Goal: Transaction & Acquisition: Complete application form

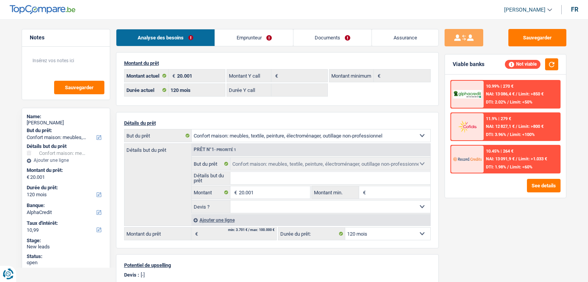
select select "household"
select select "120"
select select "alphacredit"
select select "120"
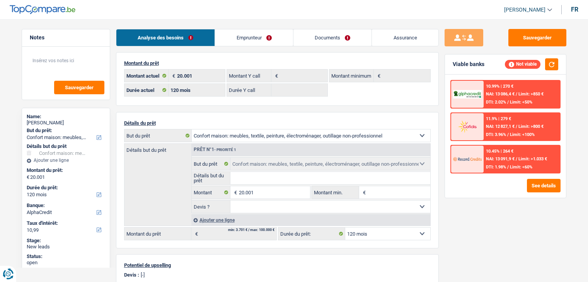
select select "household"
select select "120"
click at [260, 30] on link "Emprunteur" at bounding box center [254, 37] width 78 height 17
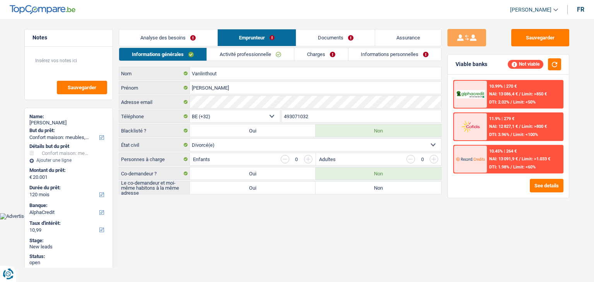
click at [254, 48] on link "Activité professionnelle" at bounding box center [250, 54] width 87 height 13
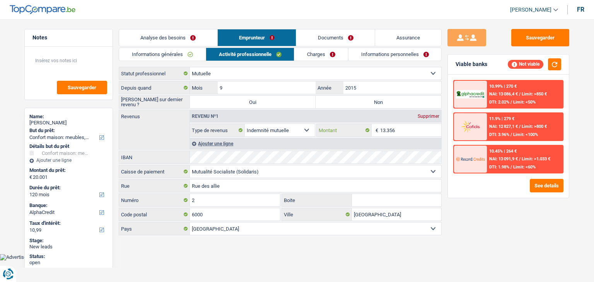
click at [406, 130] on input "13.356" at bounding box center [410, 130] width 61 height 12
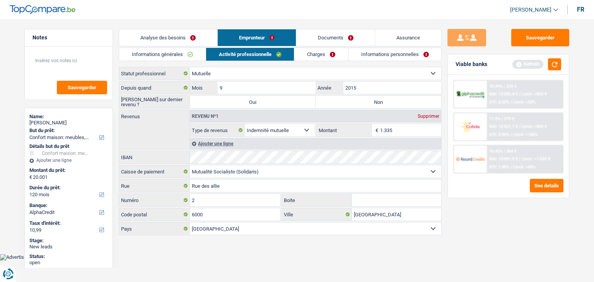
type input "1.335"
drag, startPoint x: 502, startPoint y: 215, endPoint x: 532, endPoint y: 119, distance: 100.0
click at [503, 214] on div "Sauvegarder Viable banks Refresh 10.99% | 270 € NAI: 13 086,4 € / Limit: >850 €…" at bounding box center [507, 148] width 133 height 239
click at [557, 64] on button "button" at bounding box center [554, 64] width 13 height 12
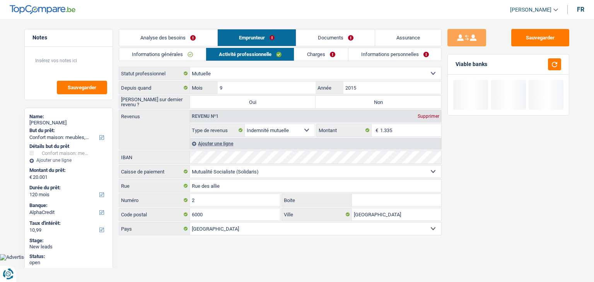
click at [329, 54] on link "Charges" at bounding box center [321, 54] width 54 height 13
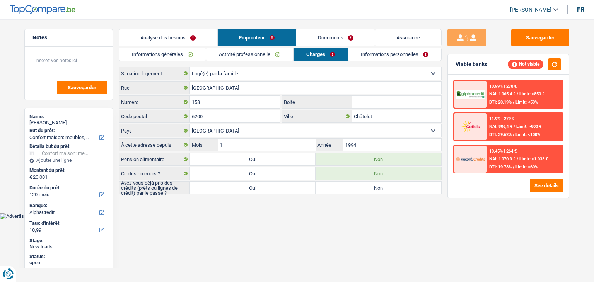
click at [424, 53] on link "Informations personnelles" at bounding box center [394, 54] width 93 height 13
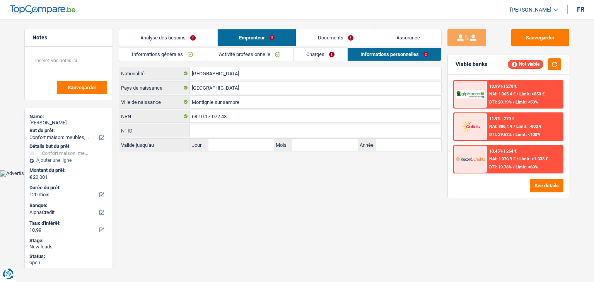
click at [311, 43] on link "Documents" at bounding box center [335, 37] width 78 height 17
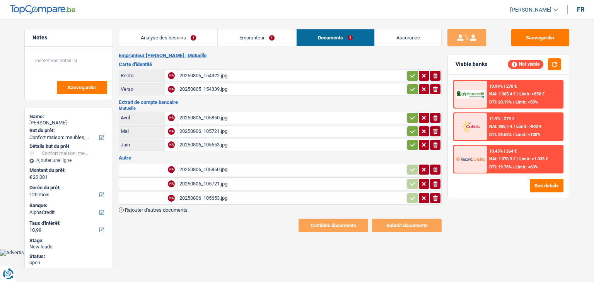
click at [290, 40] on link "Emprunteur" at bounding box center [257, 37] width 78 height 17
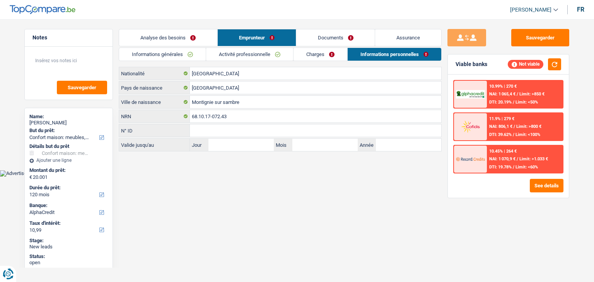
click at [198, 41] on link "Analyse des besoins" at bounding box center [168, 37] width 98 height 17
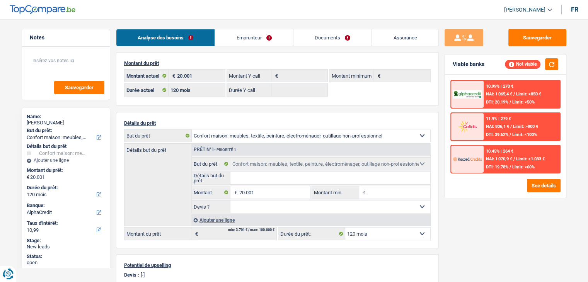
click at [234, 37] on link "Emprunteur" at bounding box center [254, 37] width 78 height 17
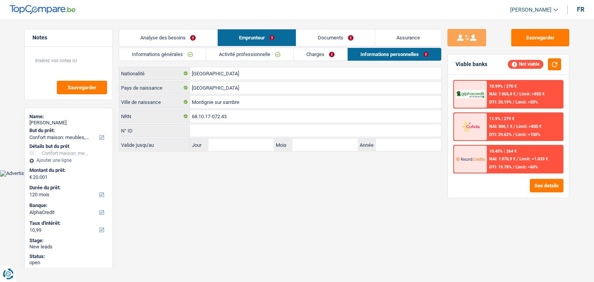
drag, startPoint x: 181, startPoint y: 55, endPoint x: 212, endPoint y: 80, distance: 40.1
click at [181, 55] on link "Informations générales" at bounding box center [162, 54] width 87 height 13
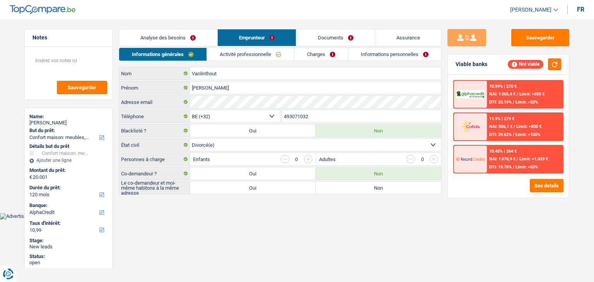
click at [262, 58] on link "Activité professionnelle" at bounding box center [250, 54] width 87 height 13
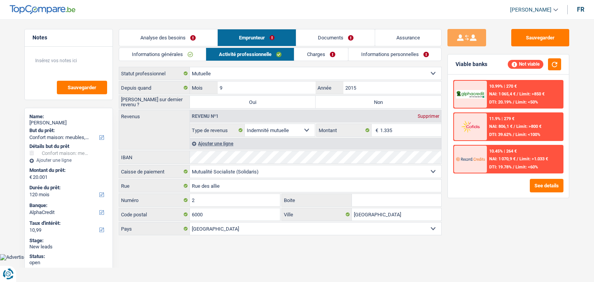
click at [323, 59] on link "Charges" at bounding box center [321, 54] width 54 height 13
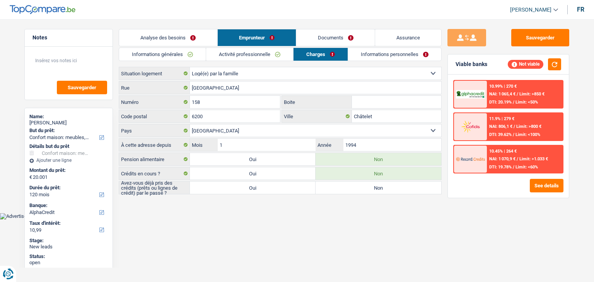
click at [263, 187] on label "Oui" at bounding box center [253, 188] width 126 height 12
click at [263, 187] on input "Oui" at bounding box center [253, 188] width 126 height 12
radio input "true"
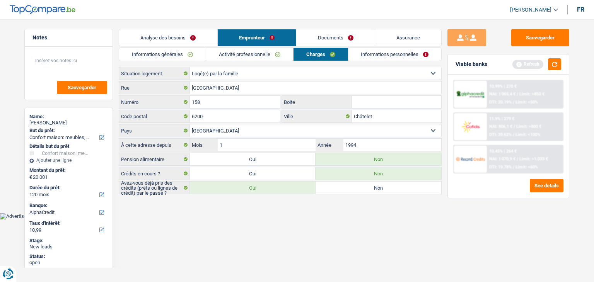
click at [561, 60] on div "Viable banks Refresh" at bounding box center [508, 65] width 121 height 20
click at [559, 68] on button "button" at bounding box center [554, 64] width 13 height 12
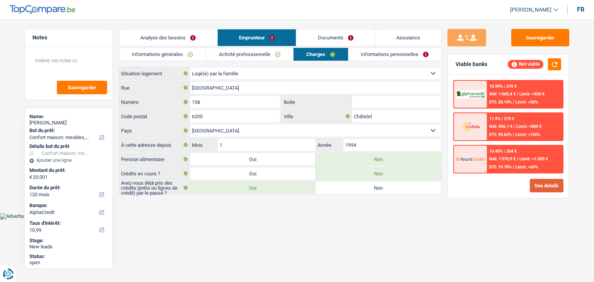
click at [552, 184] on button "See details" at bounding box center [547, 186] width 34 height 14
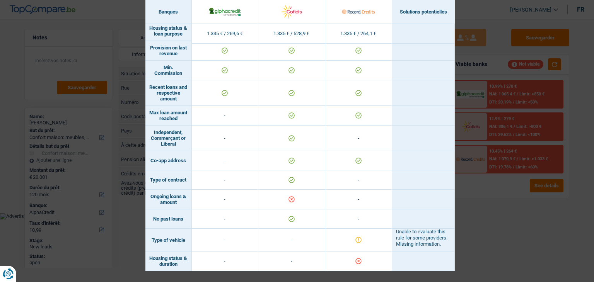
scroll to position [506, 0]
click at [529, 237] on div "Banks conditions × Banques Solutions potentielles Revenus / Charges 1.335 € / 2…" at bounding box center [297, 141] width 594 height 282
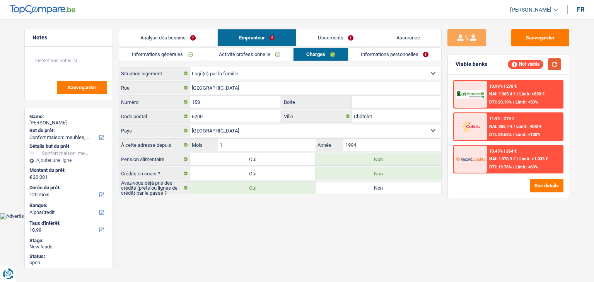
click at [560, 63] on button "button" at bounding box center [554, 64] width 13 height 12
click at [389, 56] on link "Informations personnelles" at bounding box center [394, 54] width 93 height 13
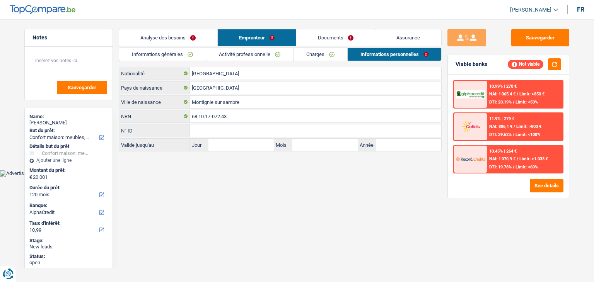
click at [187, 55] on link "Informations générales" at bounding box center [162, 54] width 87 height 13
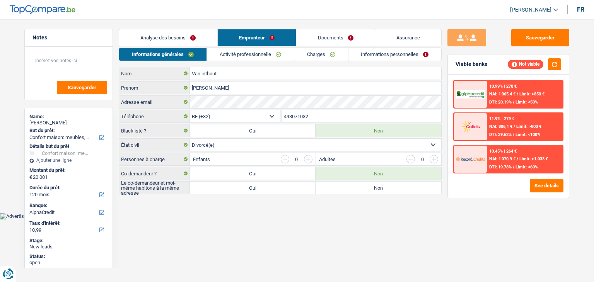
click at [342, 188] on label "Non" at bounding box center [378, 188] width 126 height 12
click at [342, 188] on input "Non" at bounding box center [378, 188] width 126 height 12
radio input "true"
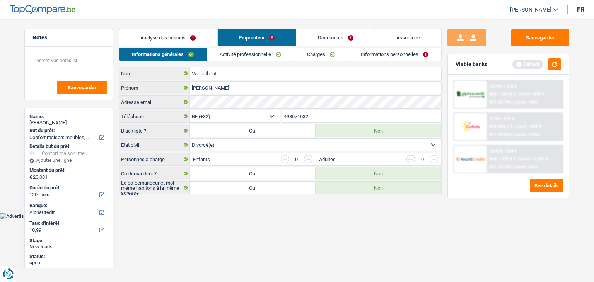
click at [279, 57] on link "Activité professionnelle" at bounding box center [250, 54] width 87 height 13
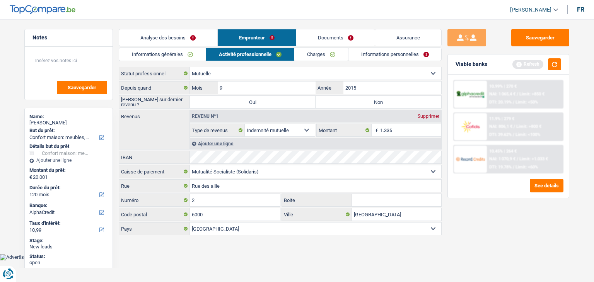
click at [360, 99] on label "Non" at bounding box center [378, 102] width 126 height 12
click at [360, 99] on input "Non" at bounding box center [378, 102] width 126 height 12
radio input "true"
click at [319, 50] on link "Charges" at bounding box center [321, 54] width 54 height 13
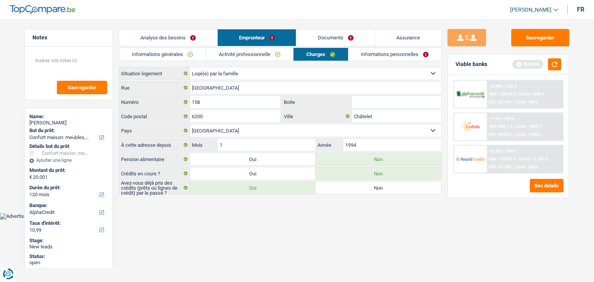
click at [377, 186] on label "Non" at bounding box center [378, 188] width 126 height 12
click at [377, 186] on input "Non" at bounding box center [378, 188] width 126 height 12
radio input "true"
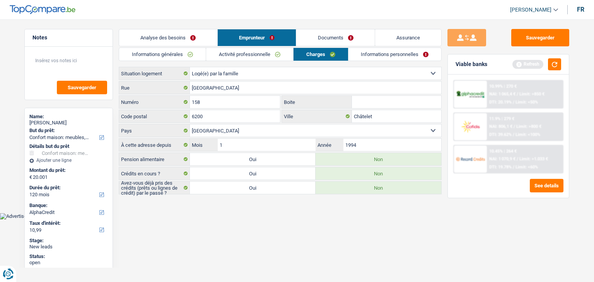
click at [295, 185] on label "Oui" at bounding box center [253, 188] width 126 height 12
click at [295, 185] on input "Oui" at bounding box center [253, 188] width 126 height 12
radio input "true"
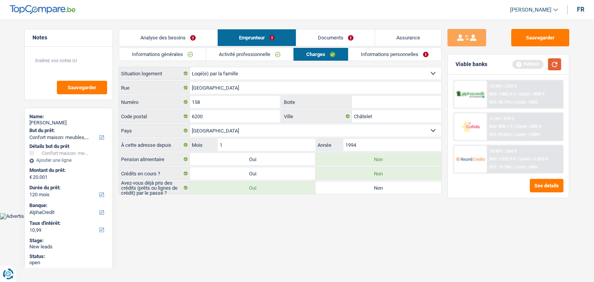
drag, startPoint x: 556, startPoint y: 66, endPoint x: 554, endPoint y: 56, distance: 10.2
click at [556, 65] on button "button" at bounding box center [554, 64] width 13 height 12
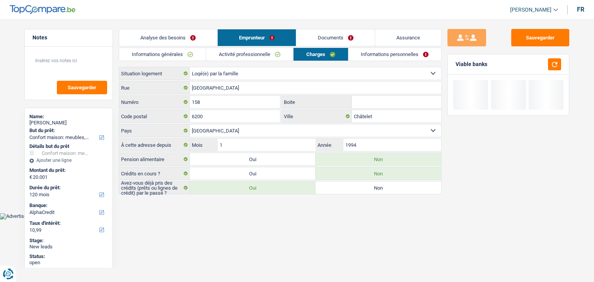
drag, startPoint x: 380, startPoint y: 53, endPoint x: 353, endPoint y: 52, distance: 27.1
click at [380, 53] on link "Informations personnelles" at bounding box center [394, 54] width 93 height 13
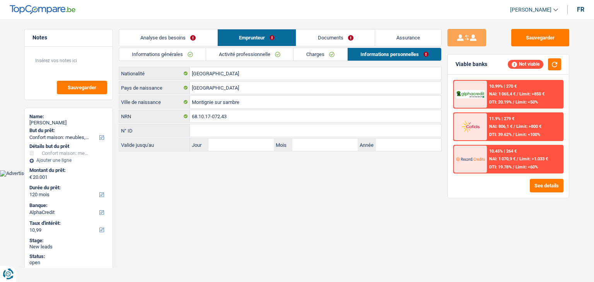
click at [331, 52] on link "Charges" at bounding box center [320, 54] width 54 height 13
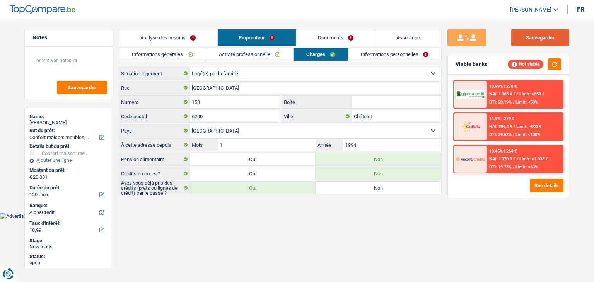
click at [543, 39] on button "Sauvegarder" at bounding box center [540, 37] width 58 height 17
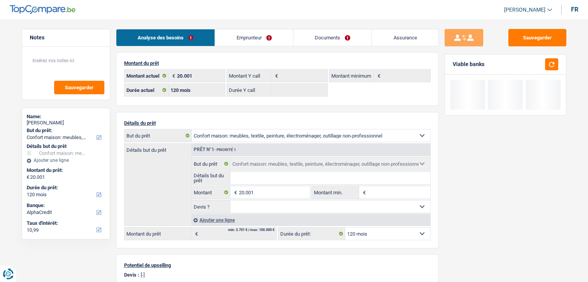
select select "household"
select select "120"
select select "alphacredit"
select select "120"
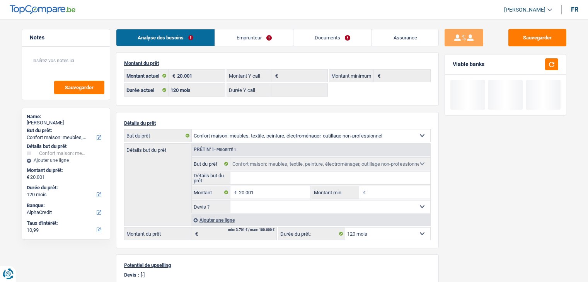
select select "household"
select select "120"
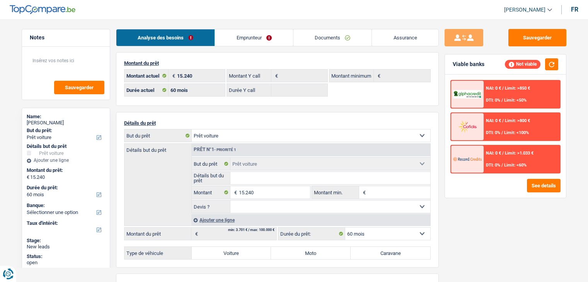
select select "car"
select select "60"
select select "car"
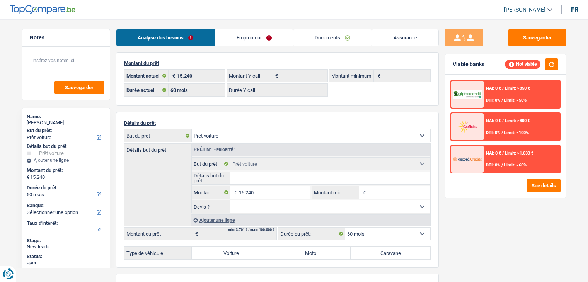
select select "car"
select select "60"
click at [350, 34] on link "Documents" at bounding box center [332, 37] width 78 height 17
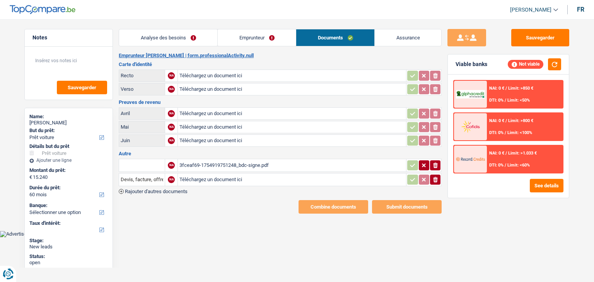
click at [273, 164] on div "3fceaf69-1754919751248_bdc-signe.pdf" at bounding box center [291, 166] width 225 height 12
click at [204, 39] on link "Analyse des besoins" at bounding box center [168, 37] width 98 height 17
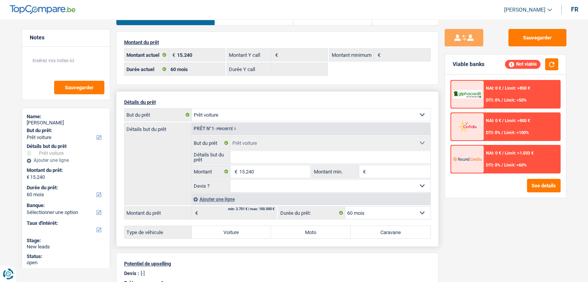
scroll to position [39, 0]
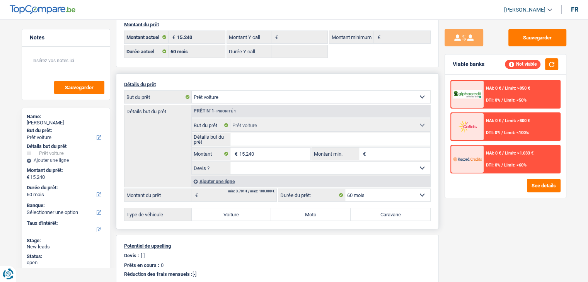
click at [263, 136] on input "Détails but du prêt" at bounding box center [330, 139] width 200 height 12
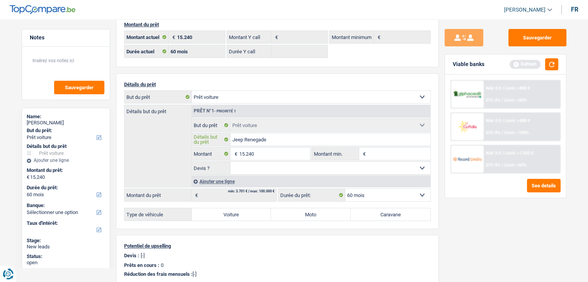
type input "Jeep Renegade"
click at [283, 153] on input "15.240" at bounding box center [274, 154] width 71 height 12
click at [400, 153] on input "Montant min." at bounding box center [399, 154] width 63 height 12
paste input "15.240"
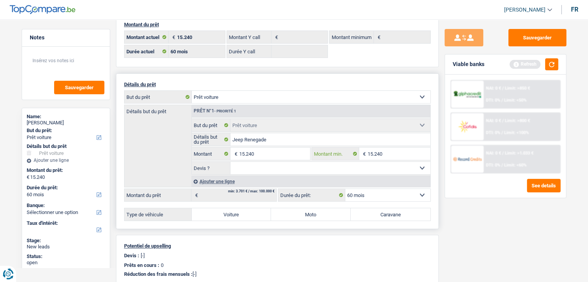
type input "15.240"
click at [333, 165] on select "Oui Non Non répondu Sélectionner une option" at bounding box center [330, 168] width 200 height 12
select select "yes"
click at [230, 162] on select "Oui Non Non répondu Sélectionner une option" at bounding box center [330, 168] width 200 height 12
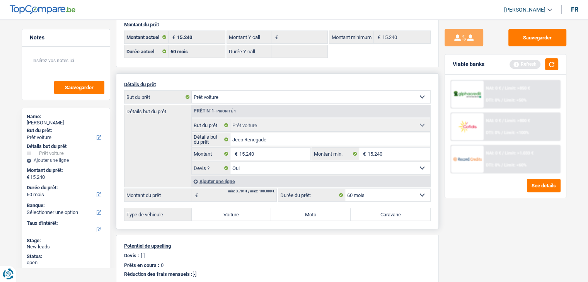
scroll to position [155, 0]
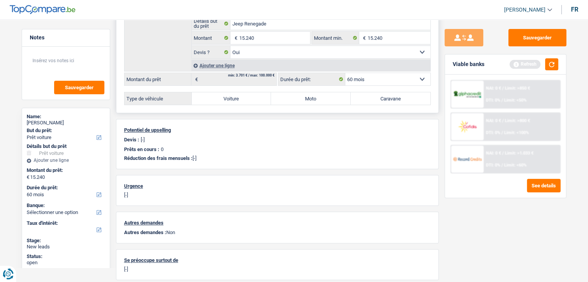
click at [227, 97] on label "Voiture" at bounding box center [232, 98] width 80 height 12
click at [227, 97] on input "Voiture" at bounding box center [232, 98] width 80 height 12
radio input "true"
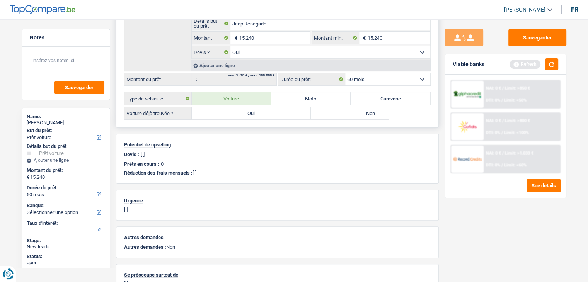
click at [251, 116] on label "Oui" at bounding box center [251, 113] width 119 height 12
click at [251, 116] on input "Oui" at bounding box center [251, 113] width 119 height 12
radio input "true"
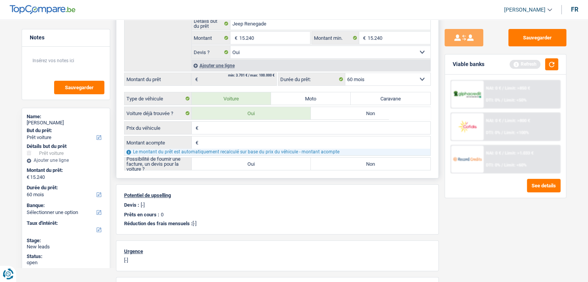
click at [252, 129] on input "Prix du véhicule" at bounding box center [315, 128] width 230 height 12
type input "15.490"
click at [240, 140] on input "Montant acompte" at bounding box center [315, 142] width 230 height 12
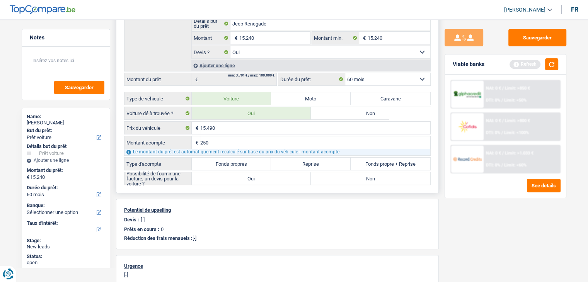
type input "250"
click at [223, 126] on input "15.490" at bounding box center [315, 128] width 230 height 12
click at [228, 142] on input "250" at bounding box center [315, 142] width 230 height 12
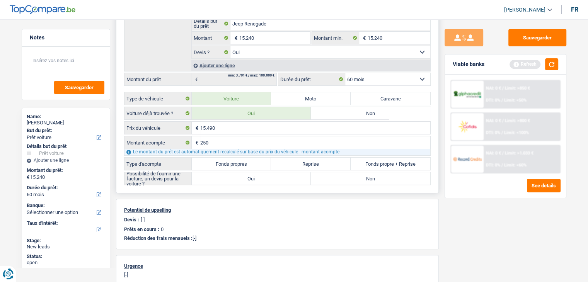
click at [255, 160] on label "Fonds propres" at bounding box center [232, 164] width 80 height 12
click at [255, 160] on input "Fonds propres" at bounding box center [232, 164] width 80 height 12
radio input "true"
click at [298, 172] on label "Oui" at bounding box center [251, 178] width 119 height 12
click at [298, 172] on input "Oui" at bounding box center [251, 178] width 119 height 12
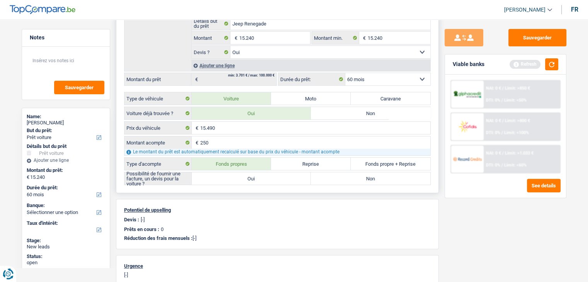
radio input "true"
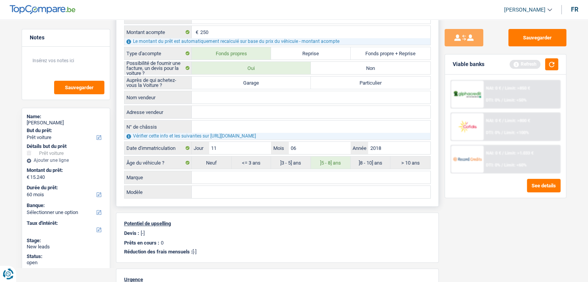
scroll to position [271, 0]
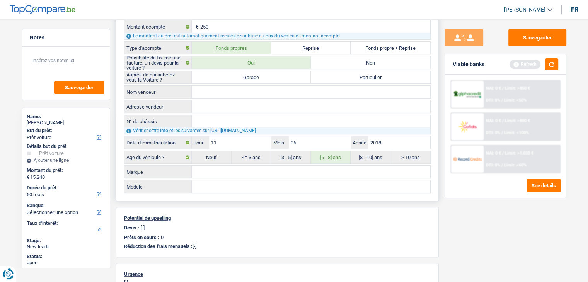
click at [247, 78] on label "Garage" at bounding box center [251, 77] width 119 height 12
click at [247, 78] on input "Garage" at bounding box center [251, 77] width 119 height 12
radio input "true"
click at [236, 92] on input "Nom vendeur" at bounding box center [311, 92] width 239 height 12
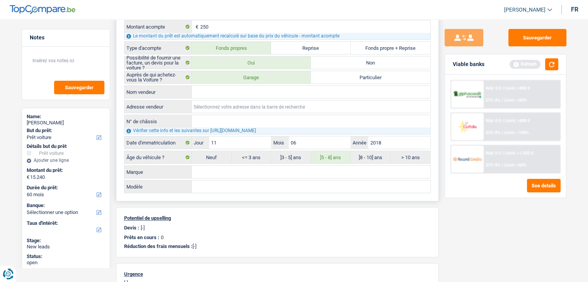
click at [237, 106] on input "Adresse vendeur" at bounding box center [311, 107] width 239 height 12
drag, startPoint x: 248, startPoint y: 119, endPoint x: 252, endPoint y: 123, distance: 5.3
click at [247, 119] on input "N° de châssis" at bounding box center [311, 121] width 239 height 12
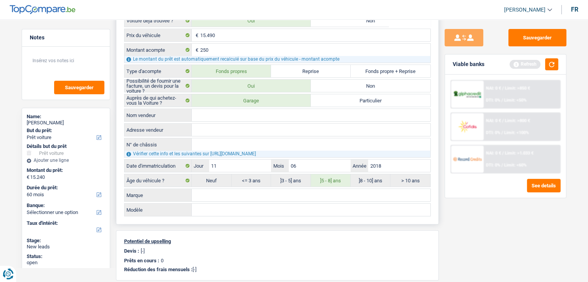
scroll to position [265, 0]
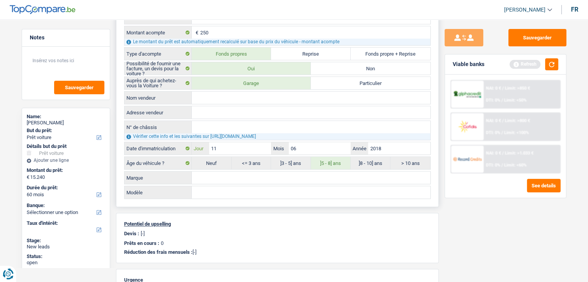
click at [239, 143] on input "11" at bounding box center [240, 148] width 62 height 12
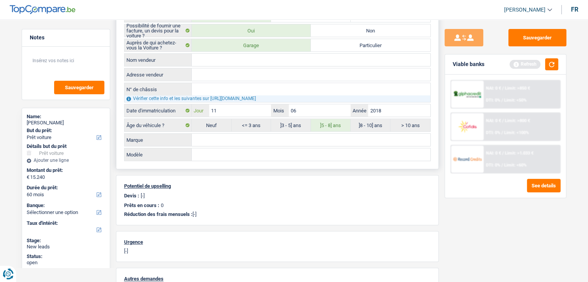
scroll to position [342, 0]
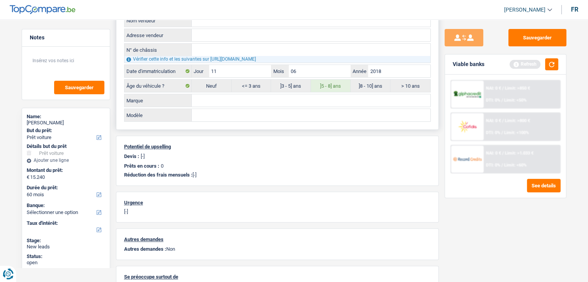
click at [269, 101] on input "Marque" at bounding box center [311, 100] width 239 height 12
click at [269, 109] on input "Modèle" at bounding box center [311, 115] width 239 height 12
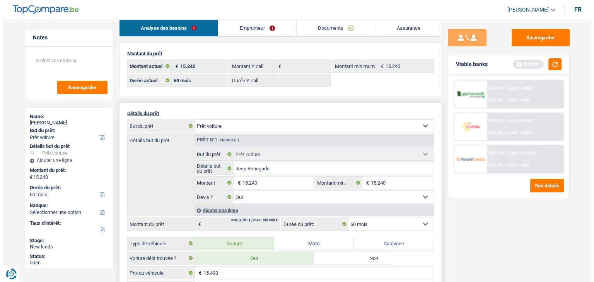
scroll to position [0, 0]
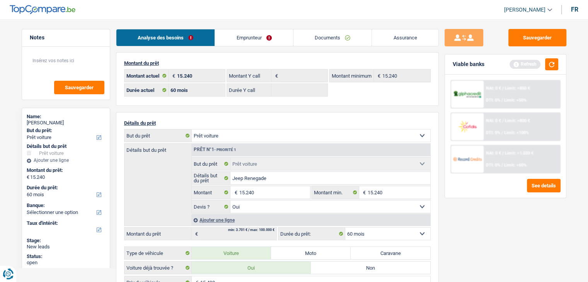
click at [242, 40] on link "Emprunteur" at bounding box center [254, 37] width 78 height 17
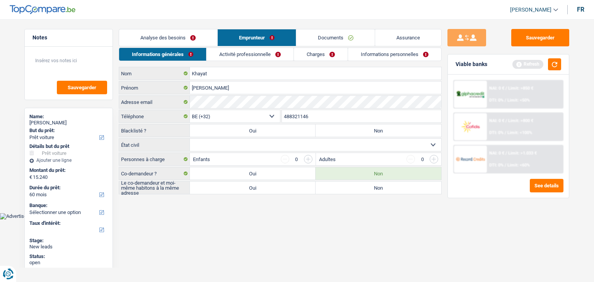
click at [243, 53] on link "Activité professionnelle" at bounding box center [249, 54] width 87 height 13
